Goal: Transaction & Acquisition: Obtain resource

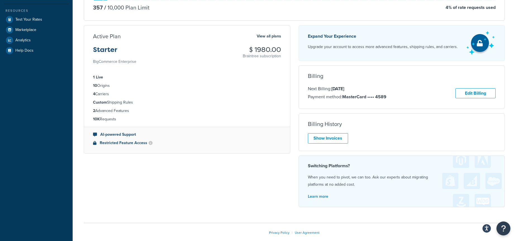
scroll to position [119, 0]
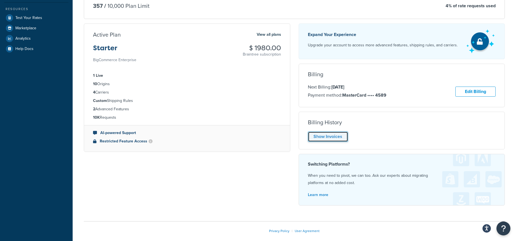
click at [326, 136] on link "Show Invoices" at bounding box center [328, 136] width 40 height 10
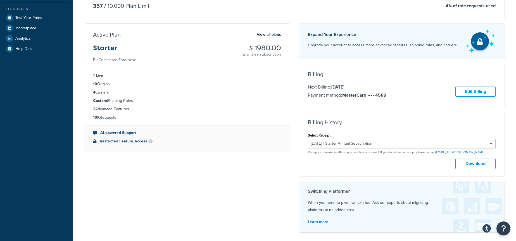
click at [354, 151] on p "Receipts are available after a payment has processed. If you do not see a recei…" at bounding box center [402, 152] width 188 height 4
click at [354, 142] on select "September 6, 2024 - Starter Annual Subscription September 6, 2023 - Starter Ann…" at bounding box center [402, 143] width 188 height 9
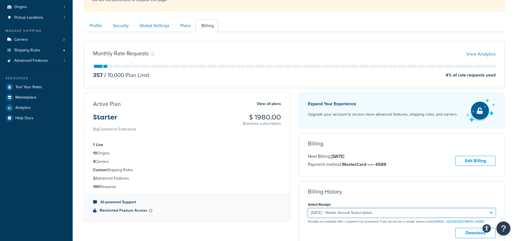
scroll to position [0, 0]
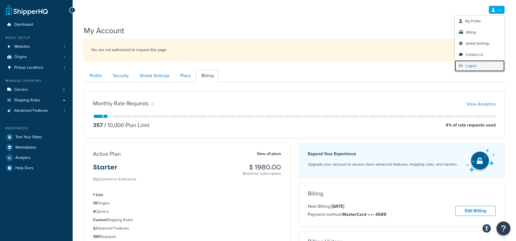
click at [475, 64] on span "Logout" at bounding box center [470, 65] width 11 height 5
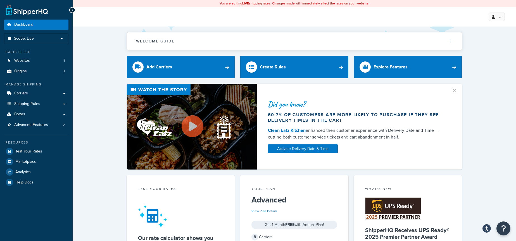
click at [31, 62] on link "Websites 1" at bounding box center [36, 61] width 64 height 10
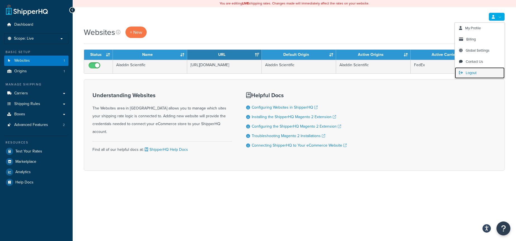
click at [470, 72] on span "Logout" at bounding box center [470, 72] width 11 height 5
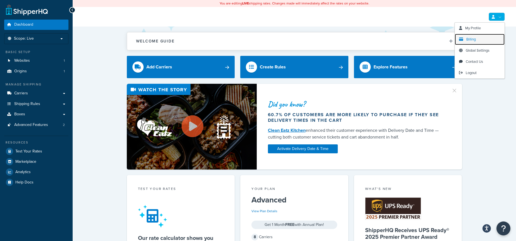
click at [478, 41] on link "Billing" at bounding box center [479, 39] width 50 height 11
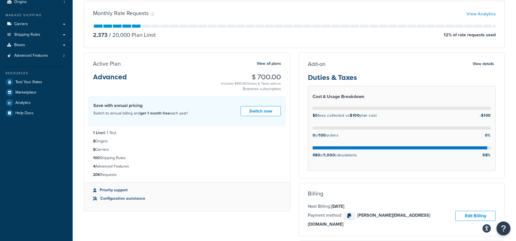
scroll to position [69, 0]
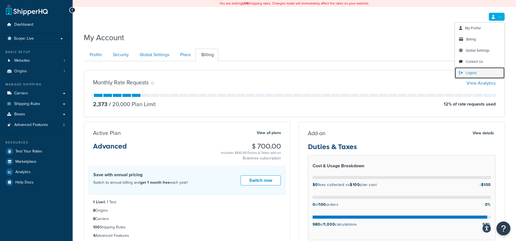
click at [475, 72] on span "Logout" at bounding box center [470, 72] width 11 height 5
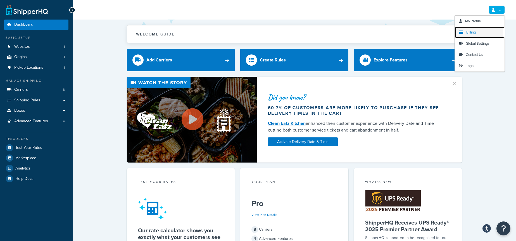
click at [481, 32] on link "Billing" at bounding box center [479, 32] width 50 height 11
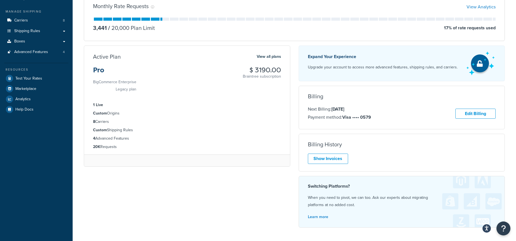
scroll to position [70, 0]
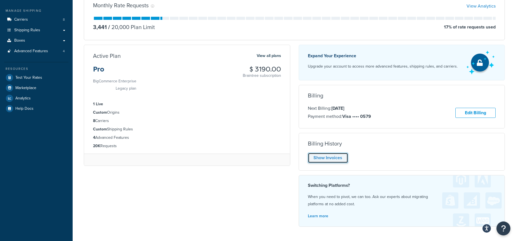
click at [322, 159] on link "Show Invoices" at bounding box center [328, 158] width 40 height 10
click at [375, 174] on div "Expand Your Experience Upgrade your account to access more advanced features, s…" at bounding box center [401, 138] width 215 height 186
click at [336, 160] on div "Show Invoices" at bounding box center [402, 158] width 188 height 10
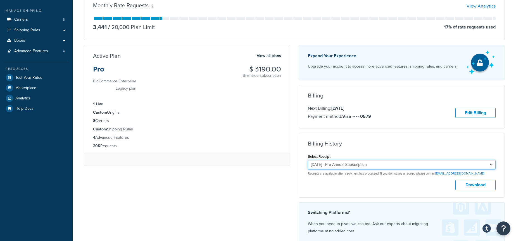
click at [351, 164] on select "January 25, 2025 - Pro Annual Subscription January 25, 2024 - Pro Annual Subscr…" at bounding box center [402, 164] width 188 height 9
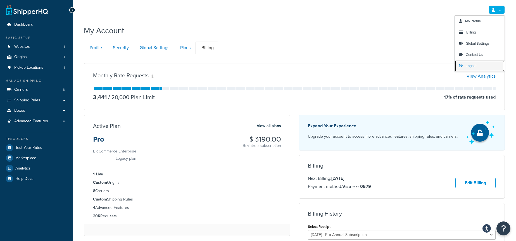
click at [473, 68] on link "Logout" at bounding box center [479, 65] width 50 height 11
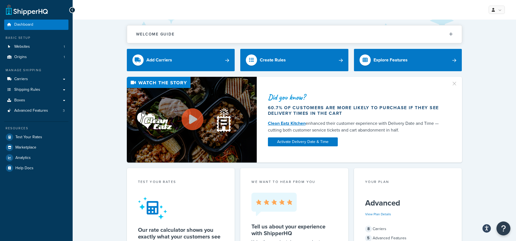
click at [396, 210] on div "View Plan Details" at bounding box center [408, 214] width 86 height 8
click at [386, 213] on link "View Plan Details" at bounding box center [378, 214] width 26 height 5
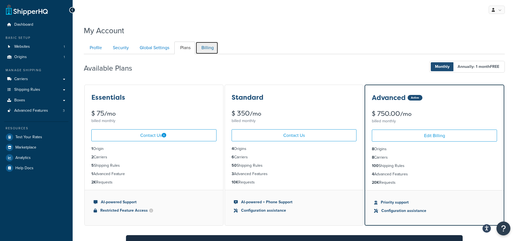
click at [207, 51] on link "Billing" at bounding box center [206, 48] width 23 height 13
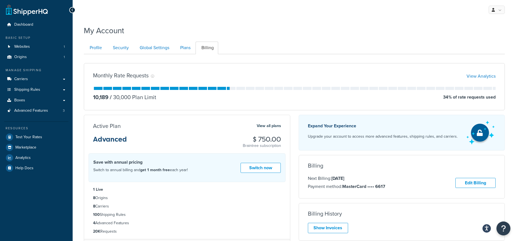
scroll to position [54, 0]
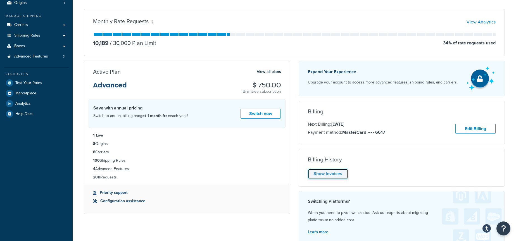
click at [327, 176] on link "Show Invoices" at bounding box center [328, 174] width 40 height 10
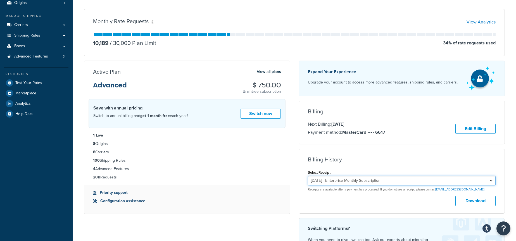
click at [401, 180] on select "August 13, 2025 - Enterprise Monthly Subscription" at bounding box center [402, 180] width 188 height 9
click at [401, 179] on select "August 13, 2025 - Enterprise Monthly Subscription" at bounding box center [402, 180] width 188 height 9
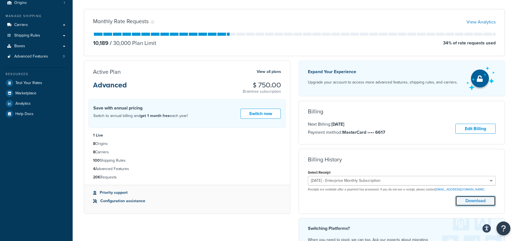
click at [469, 201] on button "Download" at bounding box center [475, 201] width 40 height 10
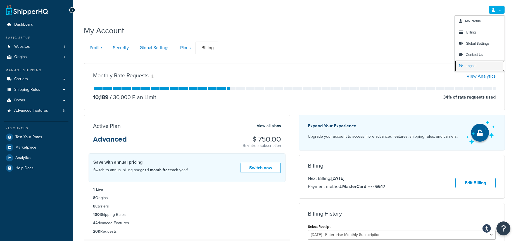
click at [482, 65] on link "Logout" at bounding box center [479, 65] width 50 height 11
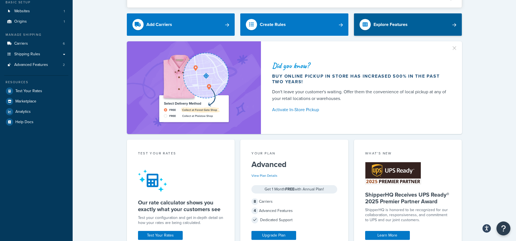
scroll to position [51, 0]
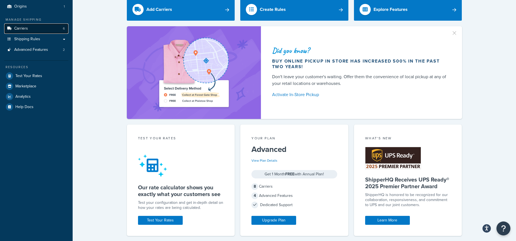
click at [51, 31] on link "Carriers 6" at bounding box center [36, 28] width 64 height 10
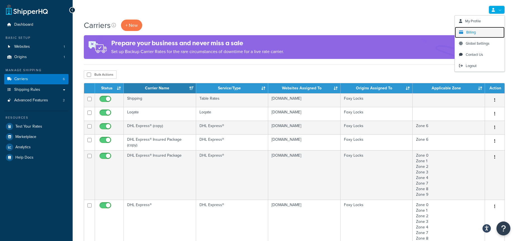
click at [480, 31] on link "Billing" at bounding box center [479, 32] width 50 height 11
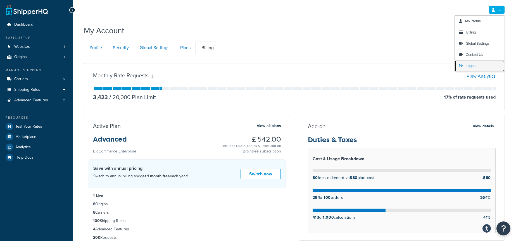
click at [471, 63] on span "Logout" at bounding box center [470, 65] width 11 height 5
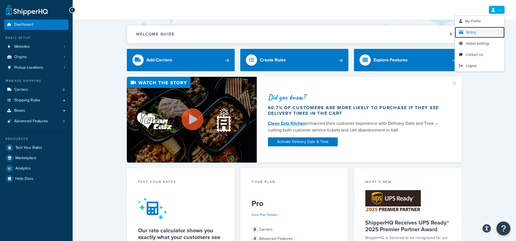
click at [472, 33] on span "Billing" at bounding box center [470, 32] width 9 height 5
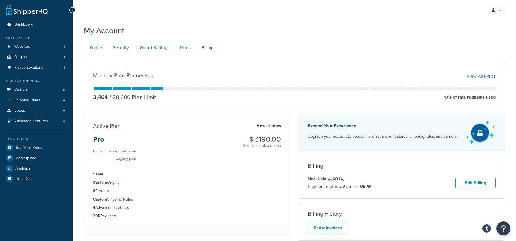
drag, startPoint x: 332, startPoint y: 178, endPoint x: 374, endPoint y: 178, distance: 41.9
click at [374, 178] on div "Next Billing: Jan 25, 2026 Payment method: Visa •••• 0579 Edit Billing" at bounding box center [402, 183] width 188 height 16
copy strong "Jan 25, 2026"
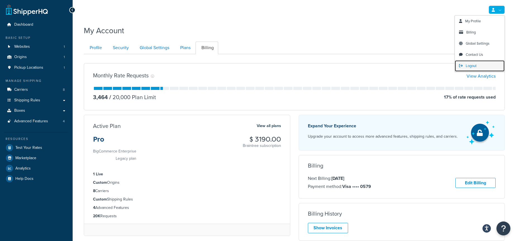
click at [464, 66] on link "Logout" at bounding box center [479, 65] width 50 height 11
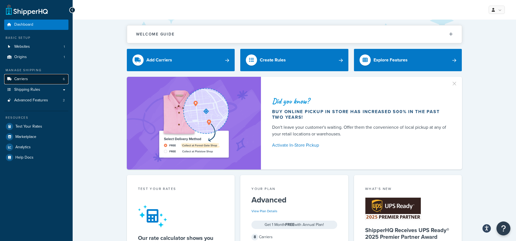
click at [46, 78] on link "Carriers 6" at bounding box center [36, 79] width 64 height 10
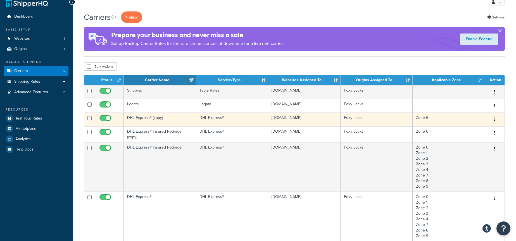
scroll to position [9, 0]
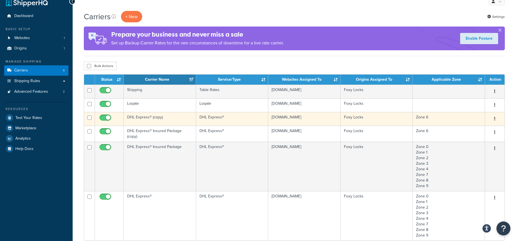
click at [171, 121] on td "DHL Express® (copy)" at bounding box center [160, 119] width 72 height 14
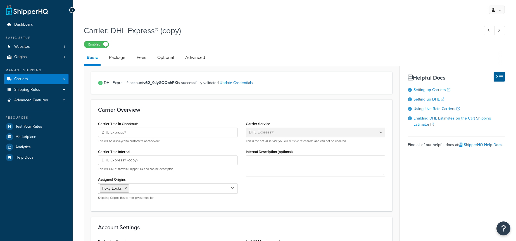
select select "dhl"
select select "kg"
select select "CM"
click at [54, 78] on link "Carriers 6" at bounding box center [36, 79] width 64 height 10
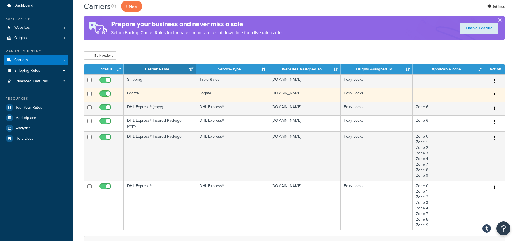
scroll to position [18, 0]
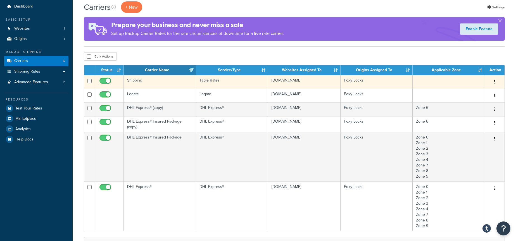
click at [166, 83] on td "Shipping" at bounding box center [160, 82] width 72 height 14
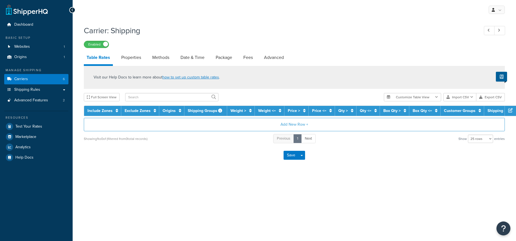
select select "25"
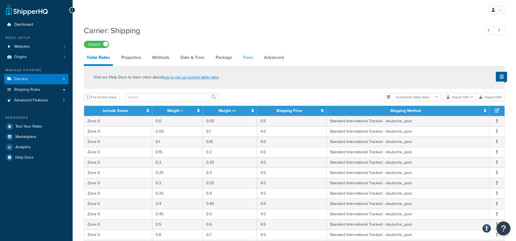
click at [242, 56] on link "Fees" at bounding box center [247, 57] width 15 height 13
select select "AFTER"
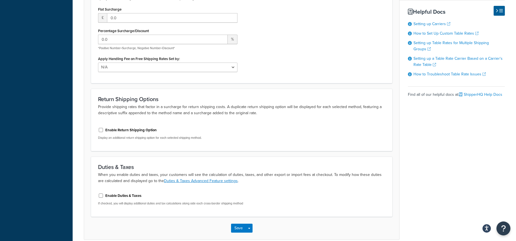
scroll to position [192, 0]
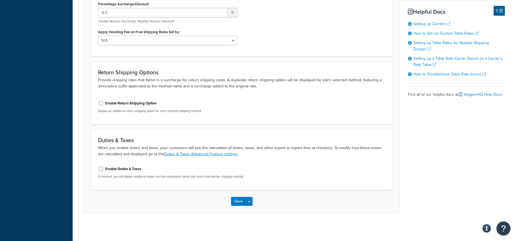
click at [127, 170] on label "Enable Duties & Taxes" at bounding box center [123, 168] width 36 height 5
click at [104, 170] on input "Enable Duties & Taxes" at bounding box center [101, 169] width 6 height 4
checkbox input "true"
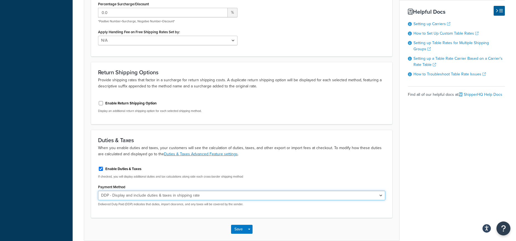
click at [159, 194] on select "DDP - Display and include duties & taxes in shipping rate DDU - Display duties …" at bounding box center [241, 195] width 287 height 9
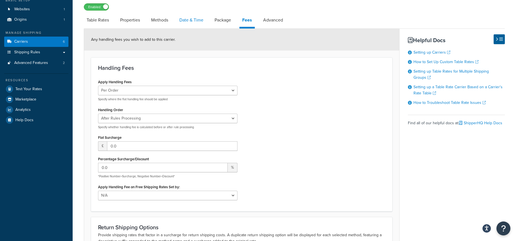
scroll to position [0, 0]
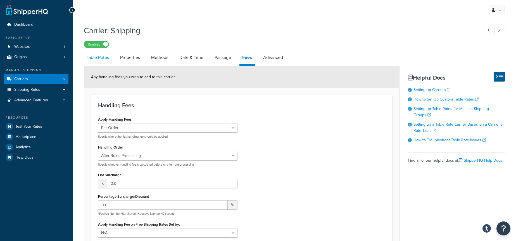
click at [102, 58] on link "Table Rates" at bounding box center [98, 57] width 28 height 13
select select "25"
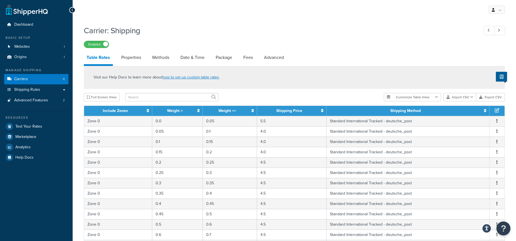
click at [145, 63] on li "Properties" at bounding box center [133, 57] width 31 height 13
click at [138, 61] on link "Properties" at bounding box center [130, 57] width 25 height 13
select select "HIGHEST"
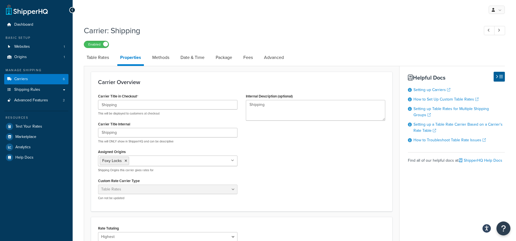
scroll to position [138, 0]
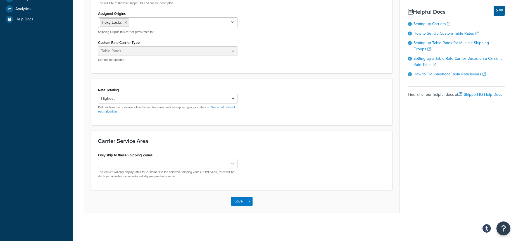
click at [158, 160] on ul at bounding box center [167, 163] width 139 height 9
drag, startPoint x: 310, startPoint y: 143, endPoint x: 302, endPoint y: 141, distance: 8.0
click at [310, 143] on h3 "Carrier Service Area" at bounding box center [241, 141] width 287 height 6
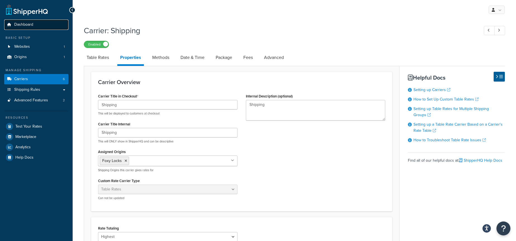
click at [33, 28] on link "Dashboard" at bounding box center [36, 25] width 64 height 10
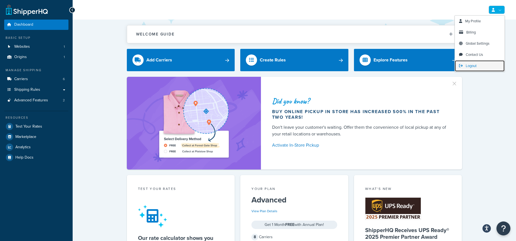
click at [478, 65] on link "Logout" at bounding box center [479, 65] width 50 height 11
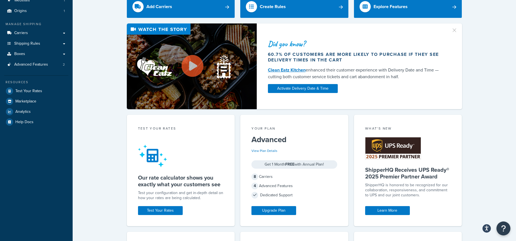
scroll to position [61, 0]
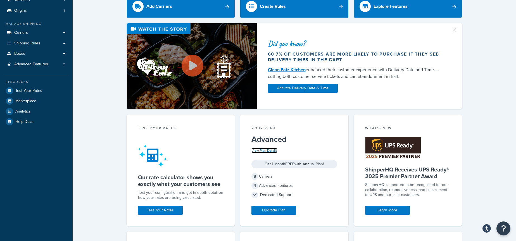
click at [273, 149] on link "View Plan Details" at bounding box center [264, 150] width 26 height 5
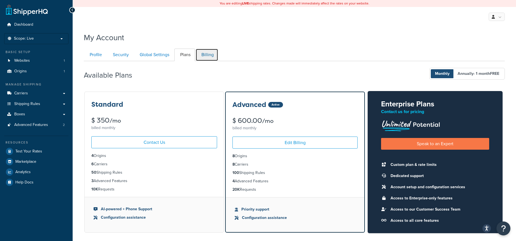
click at [203, 53] on link "Billing" at bounding box center [206, 55] width 23 height 13
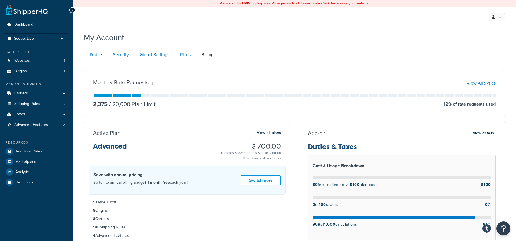
scroll to position [61, 0]
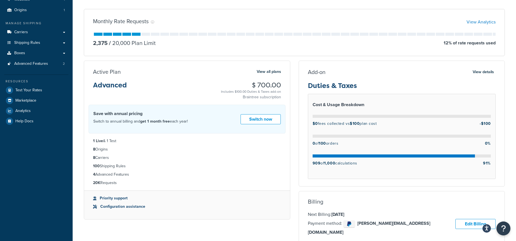
drag, startPoint x: 363, startPoint y: 163, endPoint x: 310, endPoint y: 163, distance: 52.2
click at [311, 163] on div "Cost & Usage Breakdown $0 fees collected vs $100 plan cost -$100 0 of 100 order…" at bounding box center [402, 136] width 188 height 85
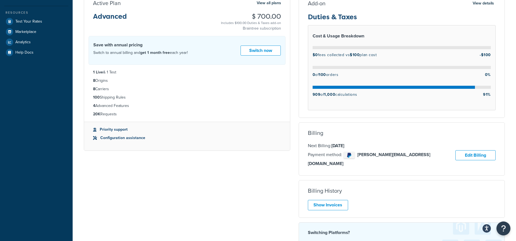
scroll to position [134, 0]
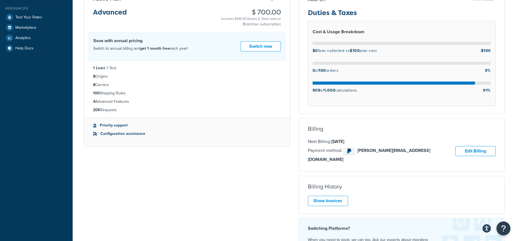
drag, startPoint x: 417, startPoint y: 169, endPoint x: 351, endPoint y: 196, distance: 71.4
click at [417, 176] on div "Billing History Show Invoices" at bounding box center [401, 195] width 206 height 38
click at [337, 196] on link "Show Invoices" at bounding box center [328, 201] width 40 height 10
click at [261, 186] on div "Monthly Rate Requests View Analytics 2,375 / 20,000 Plan Limit 12 % of rate req…" at bounding box center [294, 103] width 429 height 343
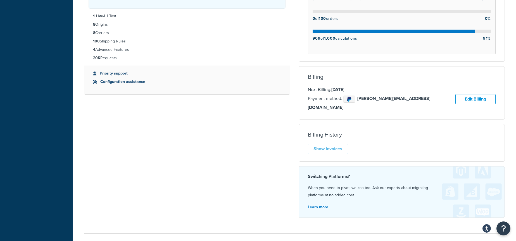
scroll to position [186, 0]
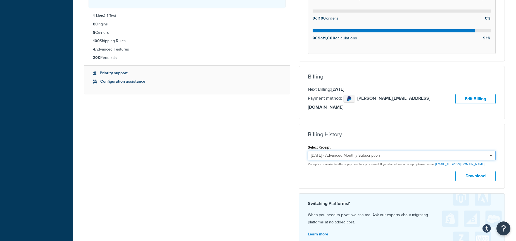
click at [341, 151] on select "July 16, 2025 - Advanced Monthly Subscription July 1, 2025 - Duties & Taxes Add…" at bounding box center [402, 155] width 188 height 9
click at [308, 151] on select "July 16, 2025 - Advanced Monthly Subscription July 1, 2025 - Duties & Taxes Add…" at bounding box center [402, 155] width 188 height 9
click at [470, 171] on button "Download" at bounding box center [475, 176] width 40 height 10
click at [389, 151] on select "July 16, 2025 - Advanced Monthly Subscription July 1, 2025 - Duties & Taxes Add…" at bounding box center [402, 155] width 188 height 9
select select "dnpww23e"
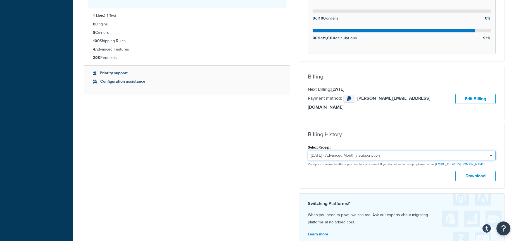
click at [308, 151] on select "July 16, 2025 - Advanced Monthly Subscription July 1, 2025 - Duties & Taxes Add…" at bounding box center [402, 155] width 188 height 9
click at [478, 171] on button "Download" at bounding box center [475, 176] width 40 height 10
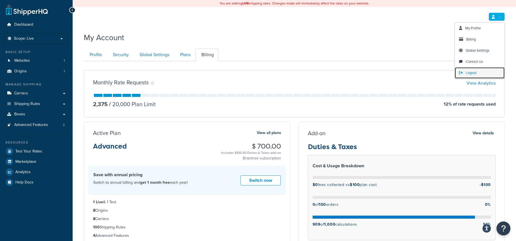
click at [476, 73] on span "Logout" at bounding box center [470, 72] width 11 height 5
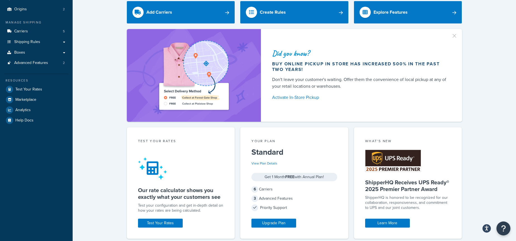
scroll to position [48, 0]
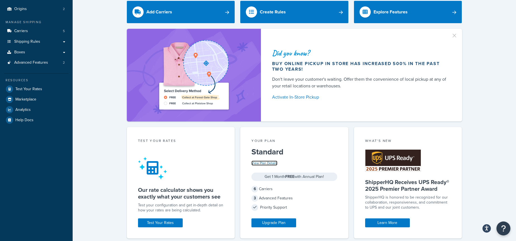
click at [265, 163] on link "View Plan Details" at bounding box center [264, 163] width 26 height 5
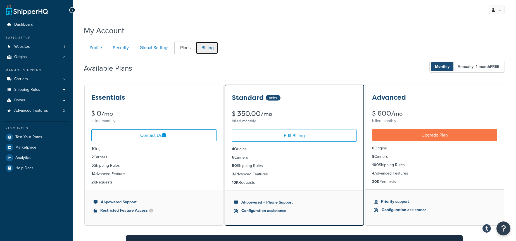
click at [203, 47] on link "Billing" at bounding box center [206, 48] width 23 height 13
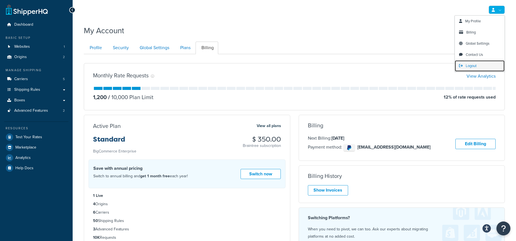
click at [472, 67] on span "Logout" at bounding box center [470, 65] width 11 height 5
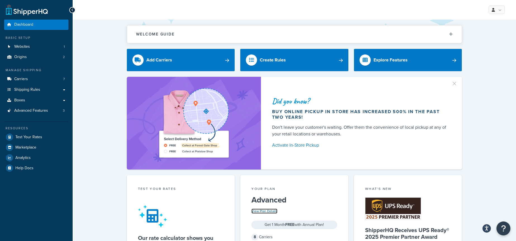
click at [262, 211] on link "View Plan Details" at bounding box center [264, 211] width 26 height 5
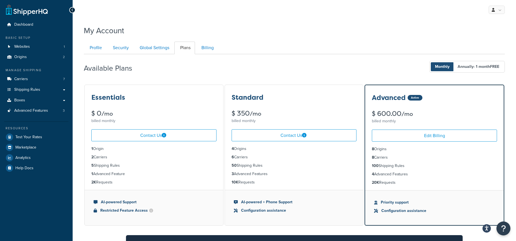
click at [286, 42] on ul "Profile Security Global Settings Plans Billing" at bounding box center [294, 48] width 421 height 13
